Goal: Information Seeking & Learning: Learn about a topic

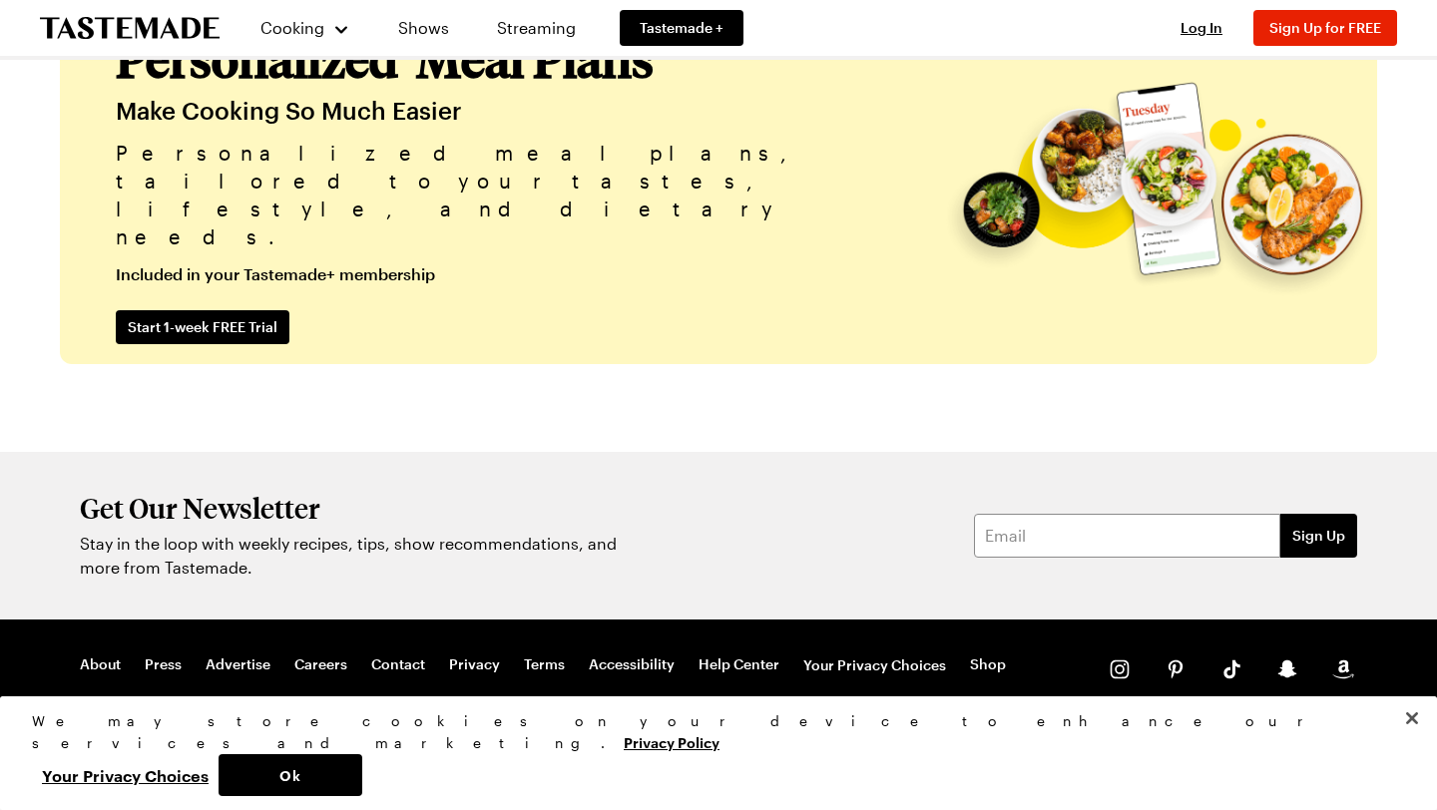
scroll to position [4964, 0]
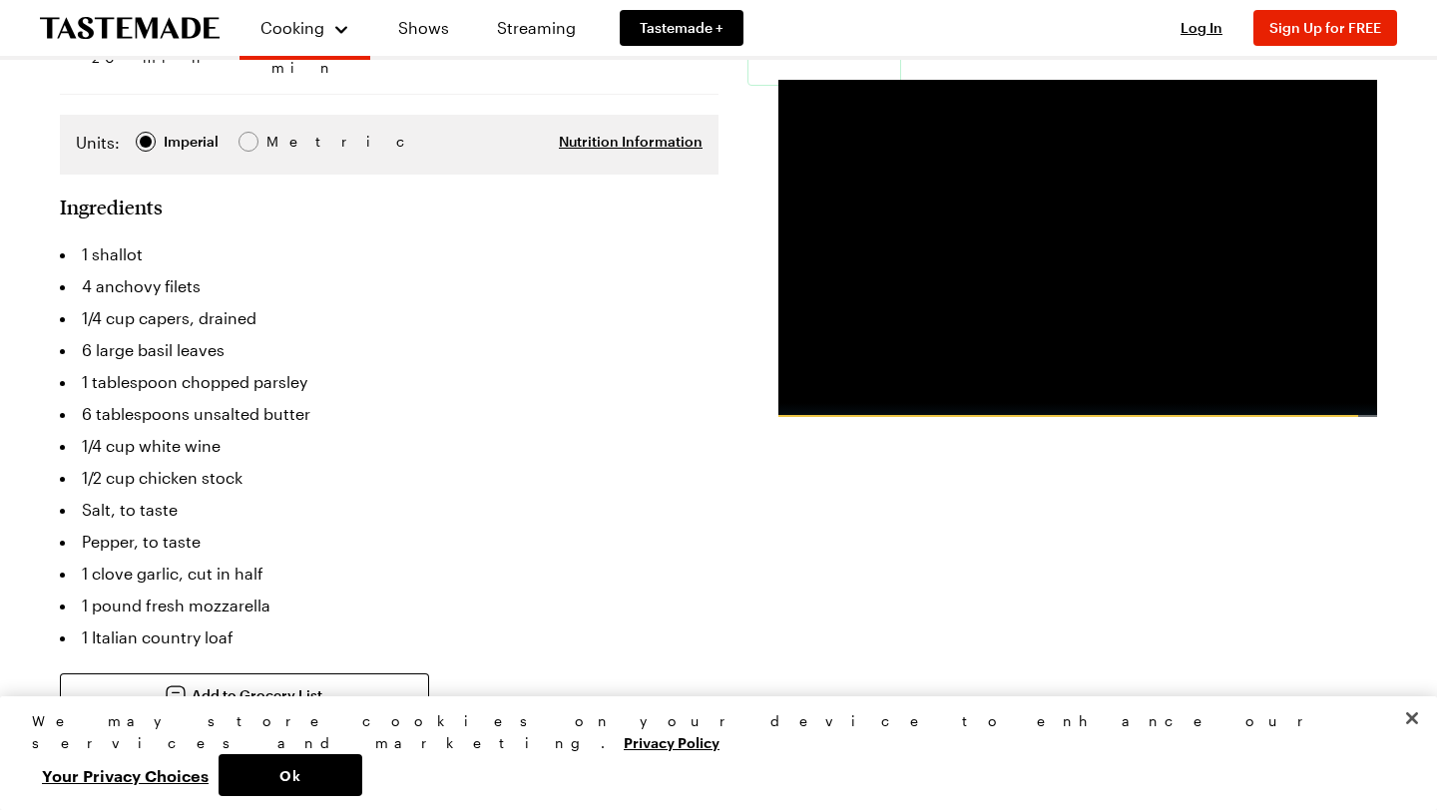
scroll to position [488, 0]
